Goal: Transaction & Acquisition: Subscribe to service/newsletter

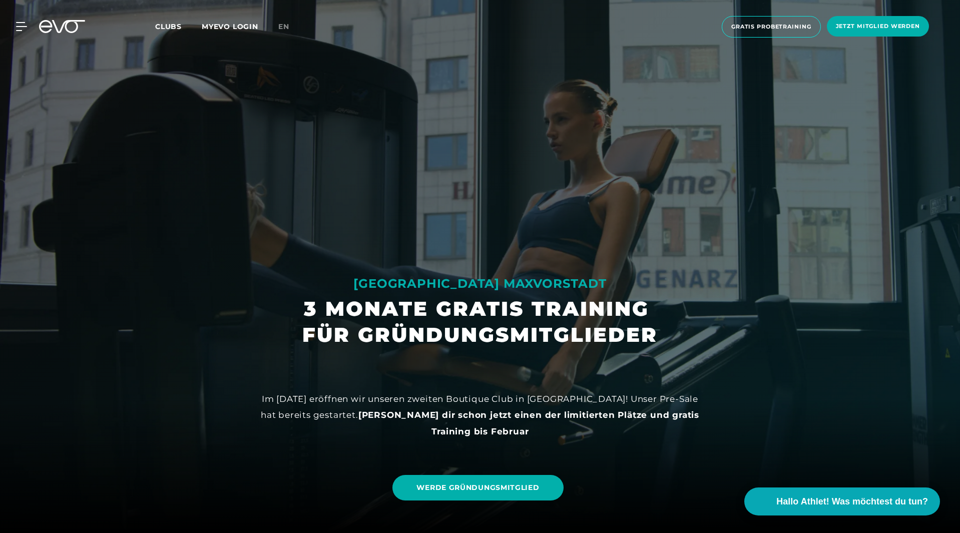
click at [32, 25] on div "MyEVO Login Über EVO Mitgliedschaften Probetraining TAGESPASS EVO Studios [GEOG…" at bounding box center [15, 26] width 35 height 9
drag, startPoint x: 29, startPoint y: 25, endPoint x: 23, endPoint y: 25, distance: 6.5
click at [23, 25] on div "MyEVO Login Über EVO Mitgliedschaften Probetraining TAGESPASS EVO Studios [GEOG…" at bounding box center [15, 26] width 35 height 9
click at [23, 25] on icon at bounding box center [23, 26] width 15 height 9
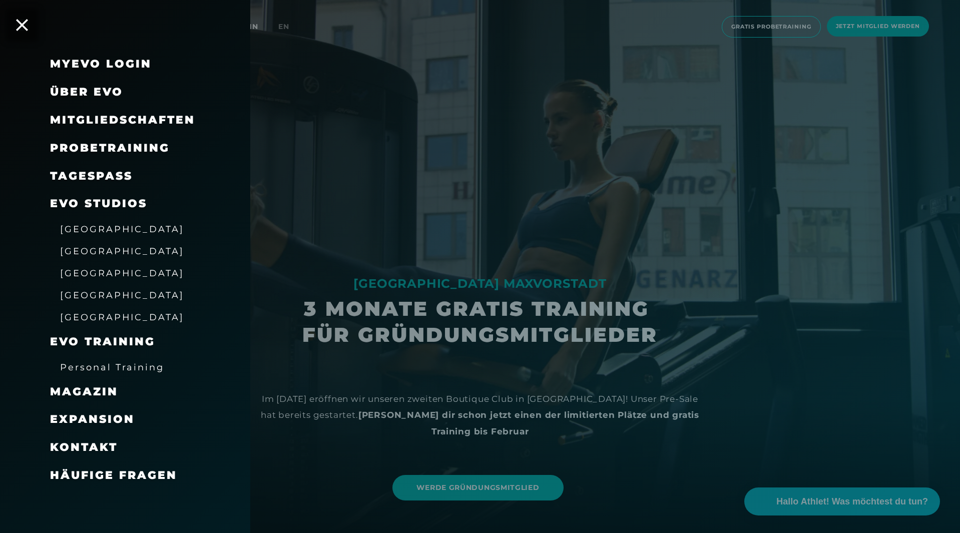
click at [93, 119] on span "Mitgliedschaften" at bounding box center [122, 120] width 145 height 14
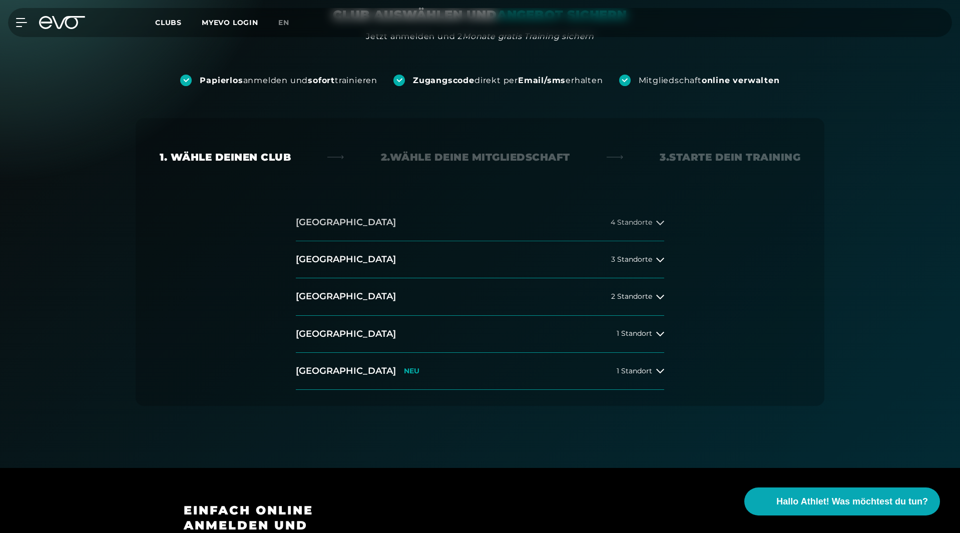
scroll to position [104, 0]
click at [522, 219] on button "[GEOGRAPHIC_DATA] 4 Standorte" at bounding box center [480, 222] width 368 height 37
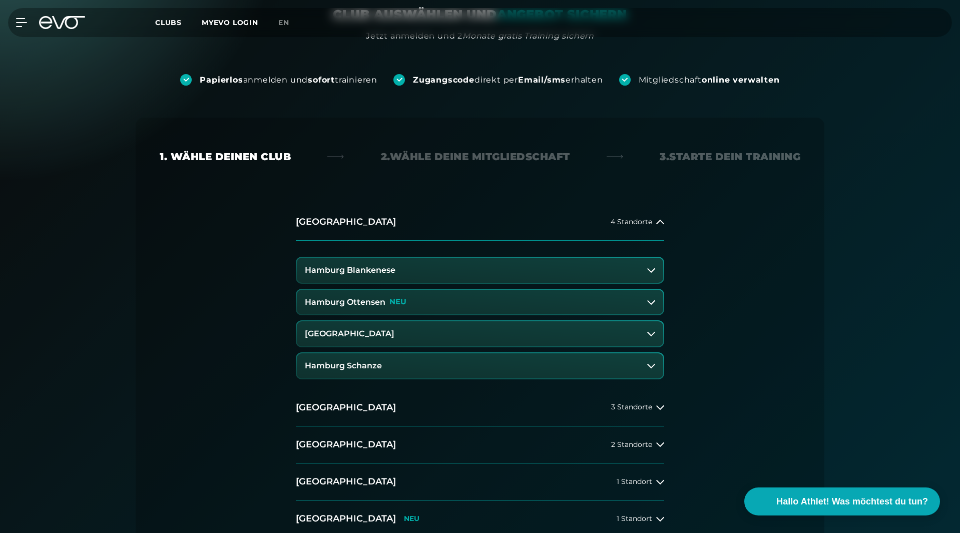
click at [371, 361] on h3 "Hamburg Schanze" at bounding box center [343, 365] width 77 height 9
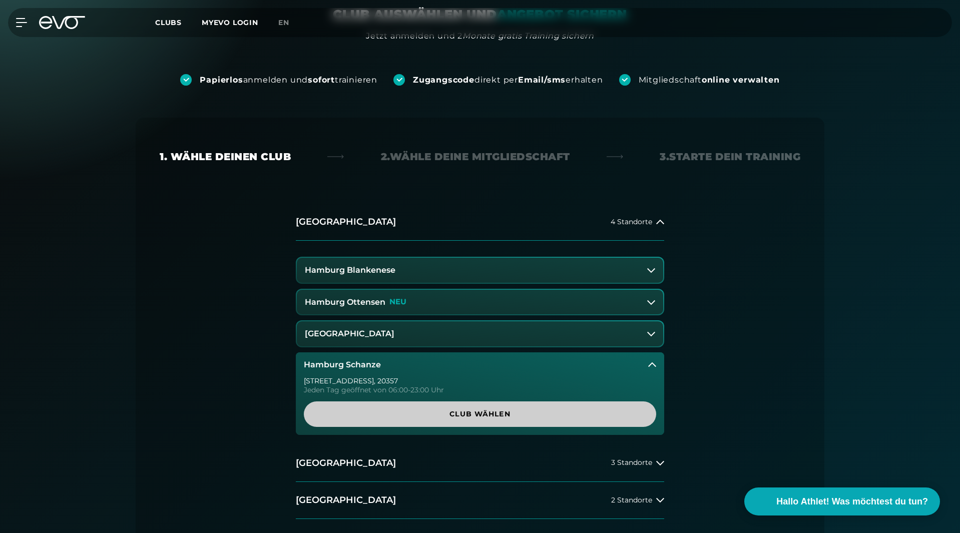
click at [445, 402] on span "Club wählen" at bounding box center [480, 414] width 352 height 26
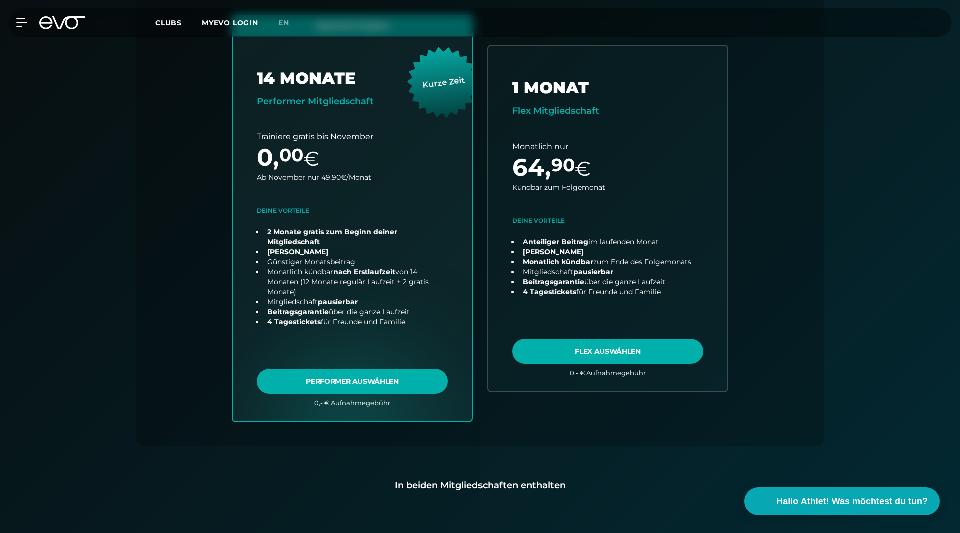
scroll to position [348, 0]
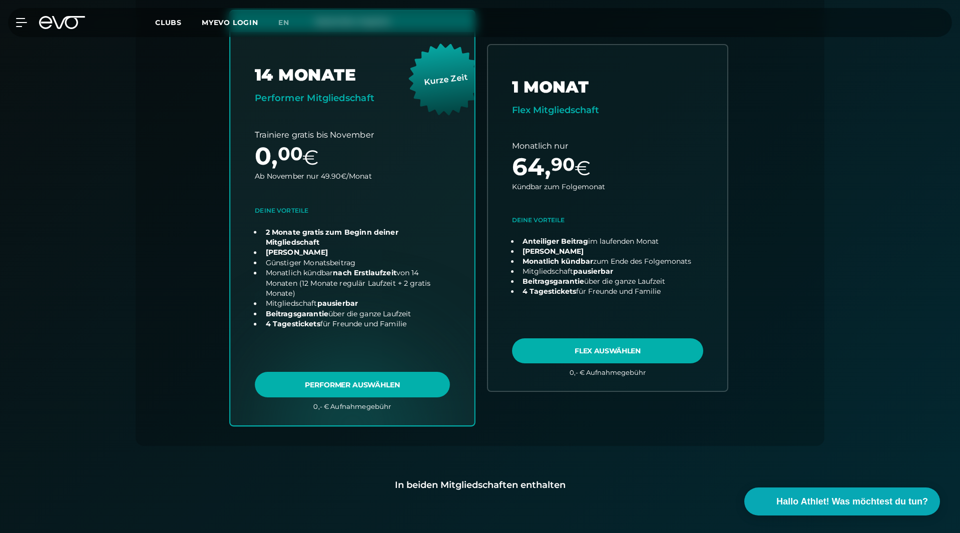
click at [405, 376] on link "choose plan" at bounding box center [352, 218] width 244 height 414
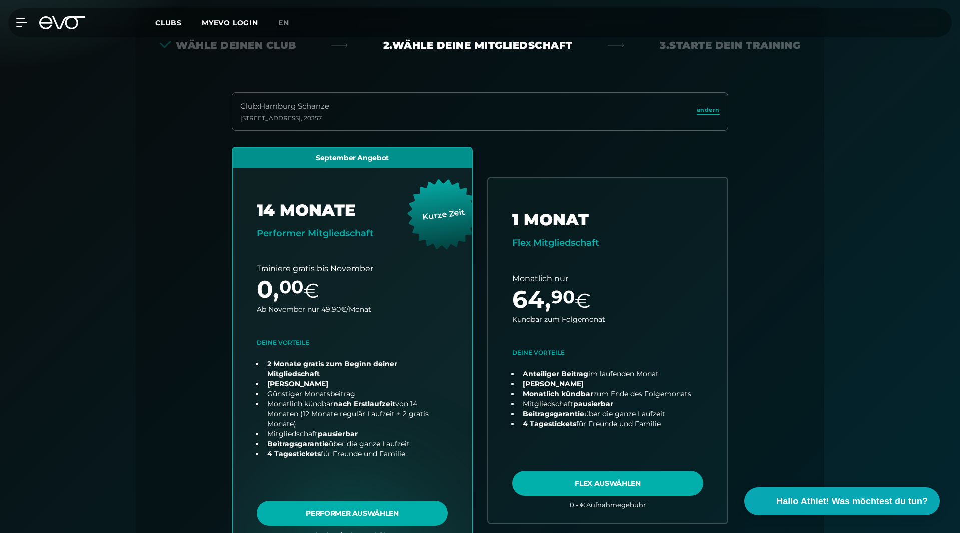
scroll to position [191, 0]
